Goal: Use online tool/utility: Use online tool/utility

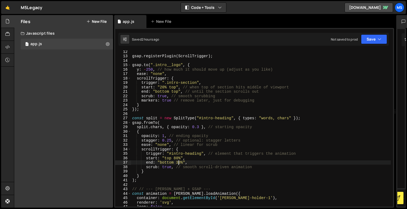
scroll to position [58, 0]
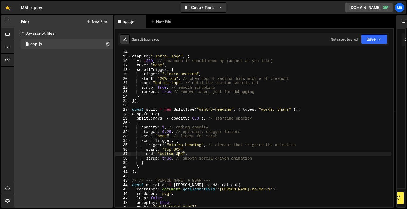
click at [304, 110] on div "gsap . to ( ".intro__logo" , { y : - 250 , // how much it should move up (adjus…" at bounding box center [261, 132] width 260 height 165
type textarea "const split = new SplitType("#intro-heading", { types: "words, chars" });"
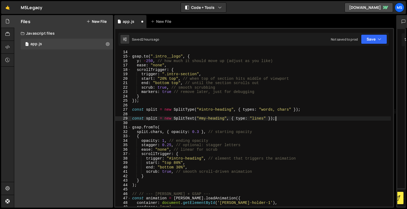
click at [157, 120] on div "gsap . to ( ".intro__logo" , { y : - 250 , // how much it should move up (adjus…" at bounding box center [261, 132] width 260 height 165
click at [215, 118] on div "gsap . to ( ".intro__logo" , { y : - 250 , // how much it should move up (adjus…" at bounding box center [261, 132] width 260 height 165
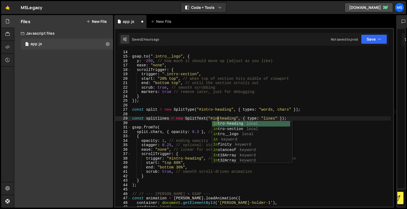
type textarea "const splitlines = new SplitText("#intro-heading", { type: "lines" });"
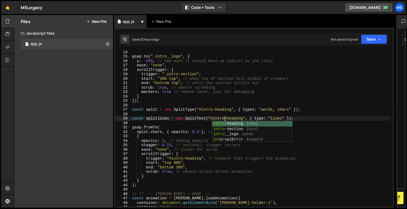
scroll to position [0, 6]
click at [310, 124] on div "gsap . to ( ".intro__logo" , { y : - 250 , // how much it should move up (adjus…" at bounding box center [261, 132] width 260 height 165
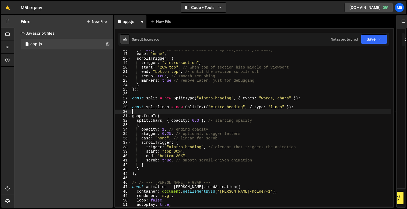
scroll to position [71, 0]
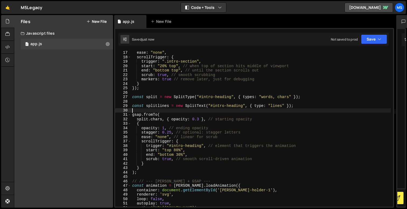
click at [147, 119] on div "ease : "none" , scrollTrigger : { trigger : ".intro-section" , start : "20% top…" at bounding box center [261, 133] width 260 height 165
click at [253, 97] on div "ease : "none" , scrollTrigger : { trigger : ".intro-section" , start : "20% top…" at bounding box center [261, 133] width 260 height 165
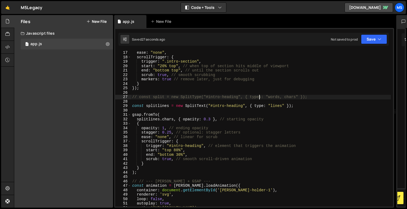
click at [210, 114] on div "ease : "none" , scrollTrigger : { trigger : ".intro-section" , start : "20% top…" at bounding box center [261, 133] width 260 height 165
click at [202, 107] on div "ease : "none" , scrollTrigger : { trigger : ".intro-section" , start : "20% top…" at bounding box center [261, 133] width 260 height 165
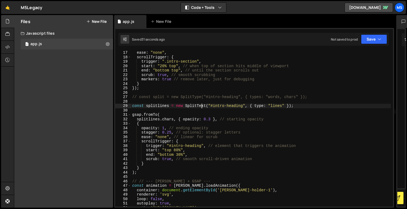
click at [202, 107] on div "ease : "none" , scrollTrigger : { trigger : ".intro-section" , start : "20% top…" at bounding box center [261, 133] width 260 height 165
click at [212, 108] on div "ease : "none" , scrollTrigger : { trigger : ".intro-section" , start : "20% top…" at bounding box center [261, 133] width 260 height 165
click at [203, 104] on div "ease : "none" , scrollTrigger : { trigger : ".intro-section" , start : "20% top…" at bounding box center [261, 133] width 260 height 165
click at [167, 120] on div "ease : "none" , scrollTrigger : { trigger : ".intro-section" , start : "20% top…" at bounding box center [261, 133] width 260 height 165
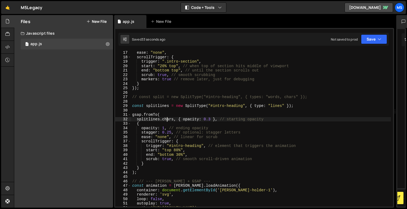
click at [167, 120] on div "ease : "none" , scrollTrigger : { trigger : ".intro-section" , start : "20% top…" at bounding box center [261, 133] width 260 height 165
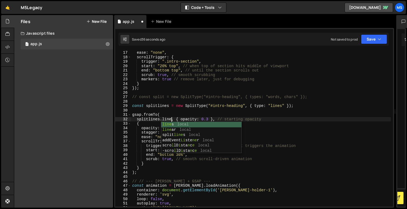
scroll to position [0, 3]
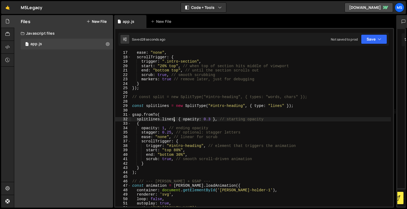
click at [232, 106] on div "ease : "none" , scrollTrigger : { trigger : ".intro-section" , start : "20% top…" at bounding box center [261, 133] width 260 height 165
click at [278, 107] on div "ease : "none" , scrollTrigger : { trigger : ".intro-section" , start : "20% top…" at bounding box center [261, 133] width 260 height 165
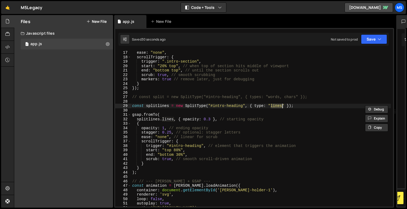
click at [206, 117] on div "ease : "none" , scrollTrigger : { trigger : ".intro-section" , start : "20% top…" at bounding box center [261, 133] width 260 height 165
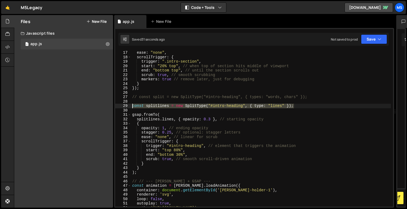
drag, startPoint x: 297, startPoint y: 106, endPoint x: 120, endPoint y: 106, distance: 177.4
click at [120, 106] on div "splitlines.lines, { opacity: 0.3 }, // starting opacity 17 18 19 20 21 22 23 24…" at bounding box center [254, 129] width 278 height 156
type textarea "const splitlines = new SplitType("#intro-heading", { type: "lines" });"
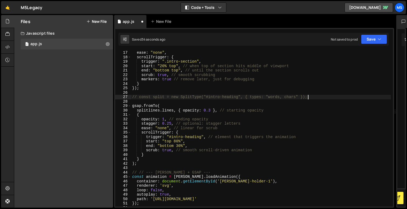
click at [158, 98] on div "ease : "none" , scrollTrigger : { trigger : ".intro-section" , start : "20% top…" at bounding box center [261, 133] width 260 height 165
click at [152, 111] on div "ease : "none" , scrollTrigger : { trigger : ".intro-section" , start : "20% top…" at bounding box center [261, 133] width 260 height 165
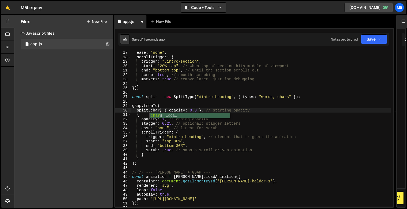
scroll to position [0, 2]
type textarea "split.chars, { opacity: 0.3 }, // starting opacity"
